Goal: Transaction & Acquisition: Purchase product/service

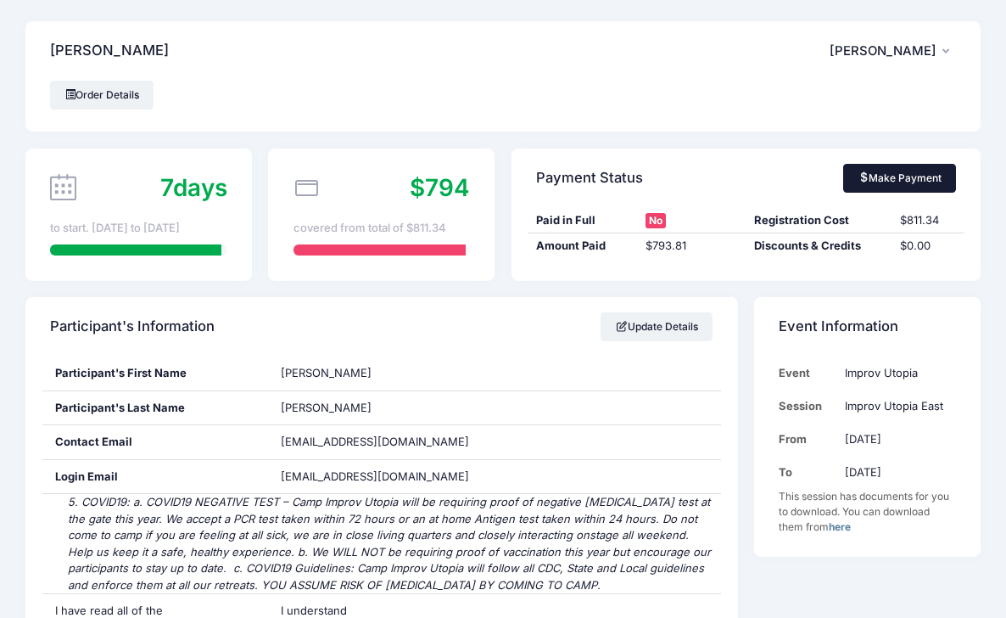
click at [918, 178] on link "Make Payment" at bounding box center [899, 178] width 113 height 29
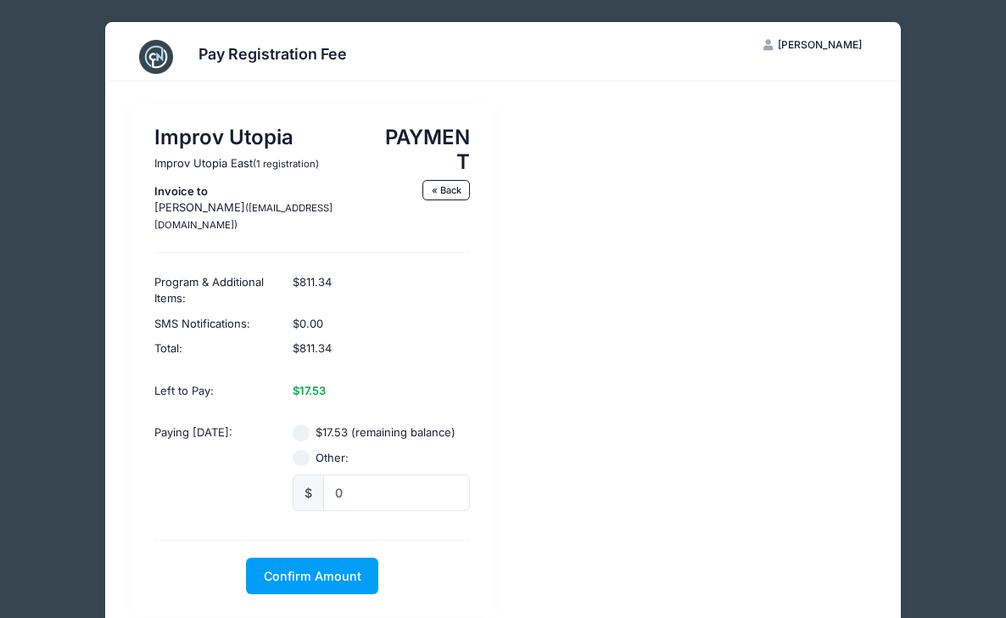
click at [304, 424] on input "$17.53 (remaining balance)" at bounding box center [301, 432] width 17 height 17
radio input "true"
click at [350, 569] on span "Confirm Amount" at bounding box center [313, 576] width 98 height 14
click at [334, 558] on button "Pay with Card" at bounding box center [313, 576] width 116 height 36
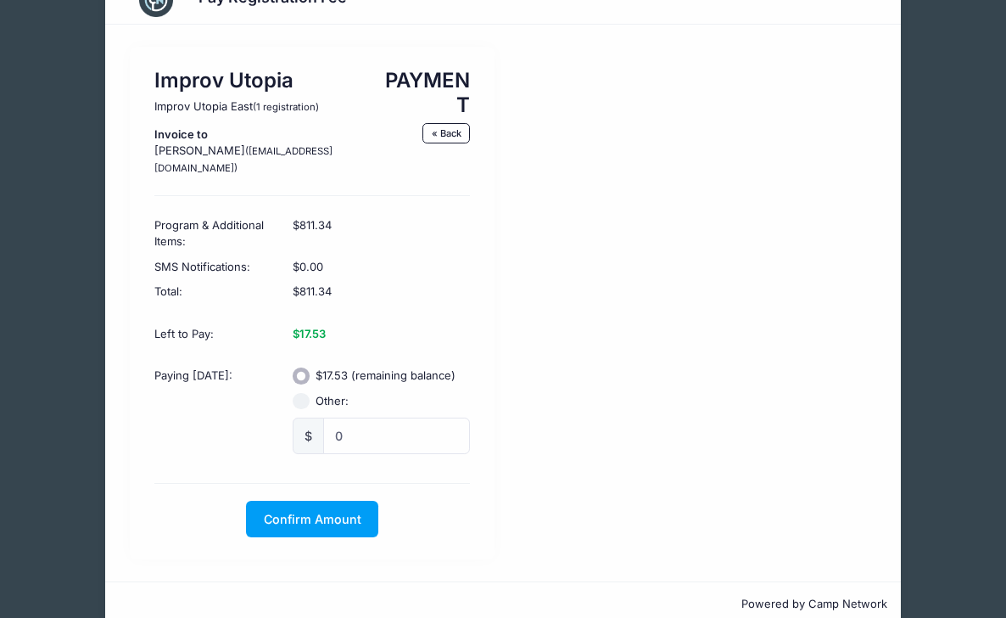
scroll to position [70, 0]
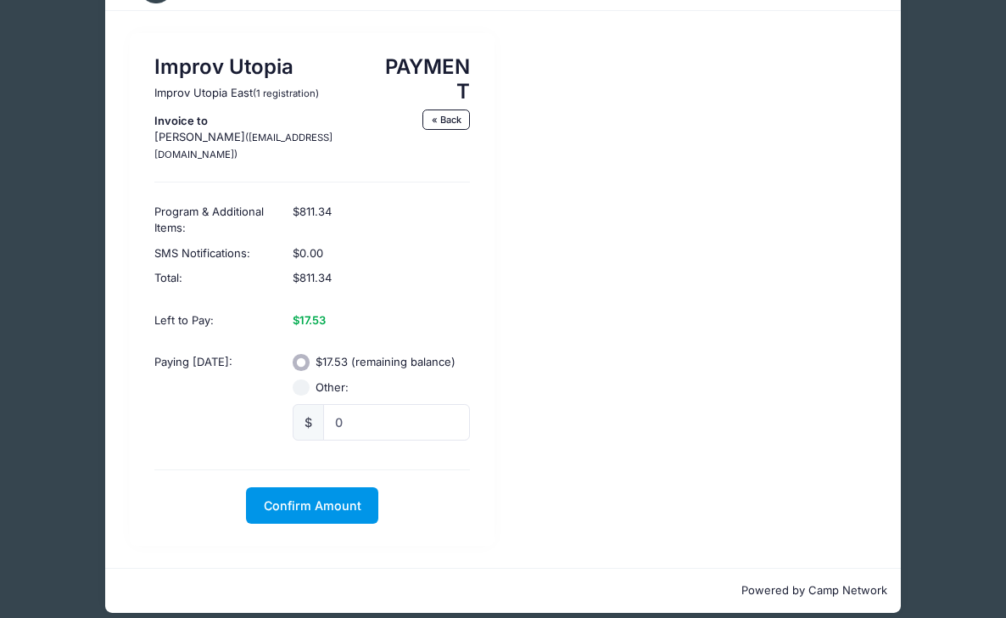
click at [339, 498] on span "Confirm Amount" at bounding box center [313, 505] width 98 height 14
click at [333, 487] on button "Pay with Card" at bounding box center [313, 505] width 116 height 36
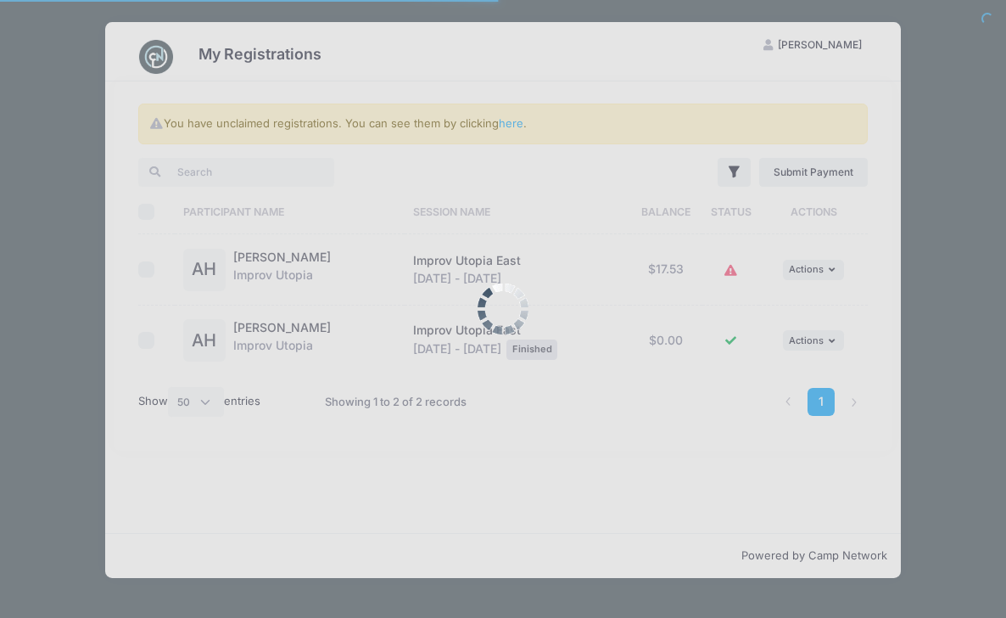
select select "50"
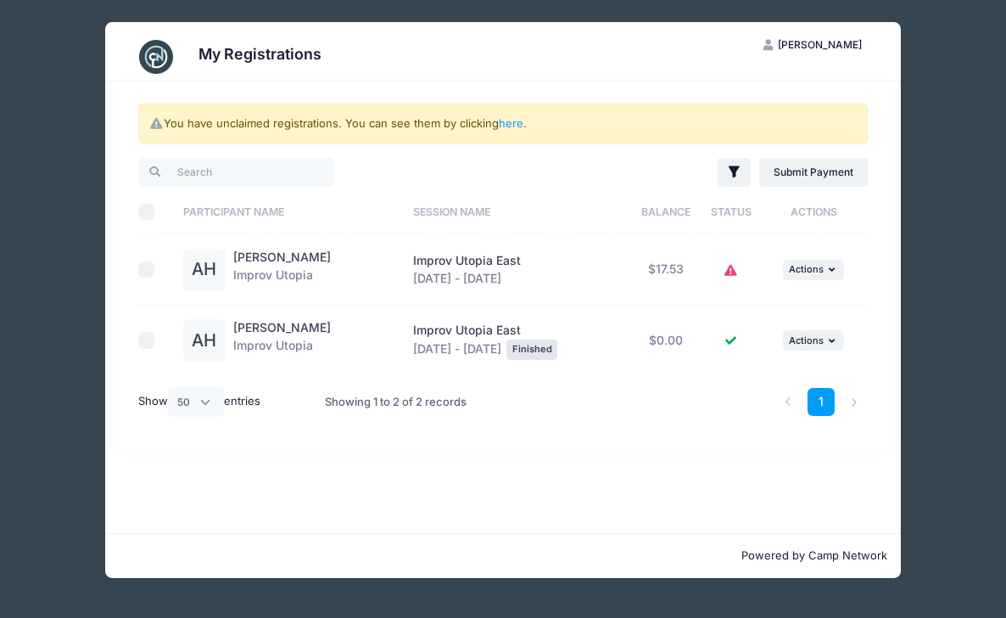
click at [649, 429] on div "You have unclaimed registrations. You can see them by clicking here . Filter Fi…" at bounding box center [504, 265] width 780 height 369
